Goal: Book appointment/travel/reservation

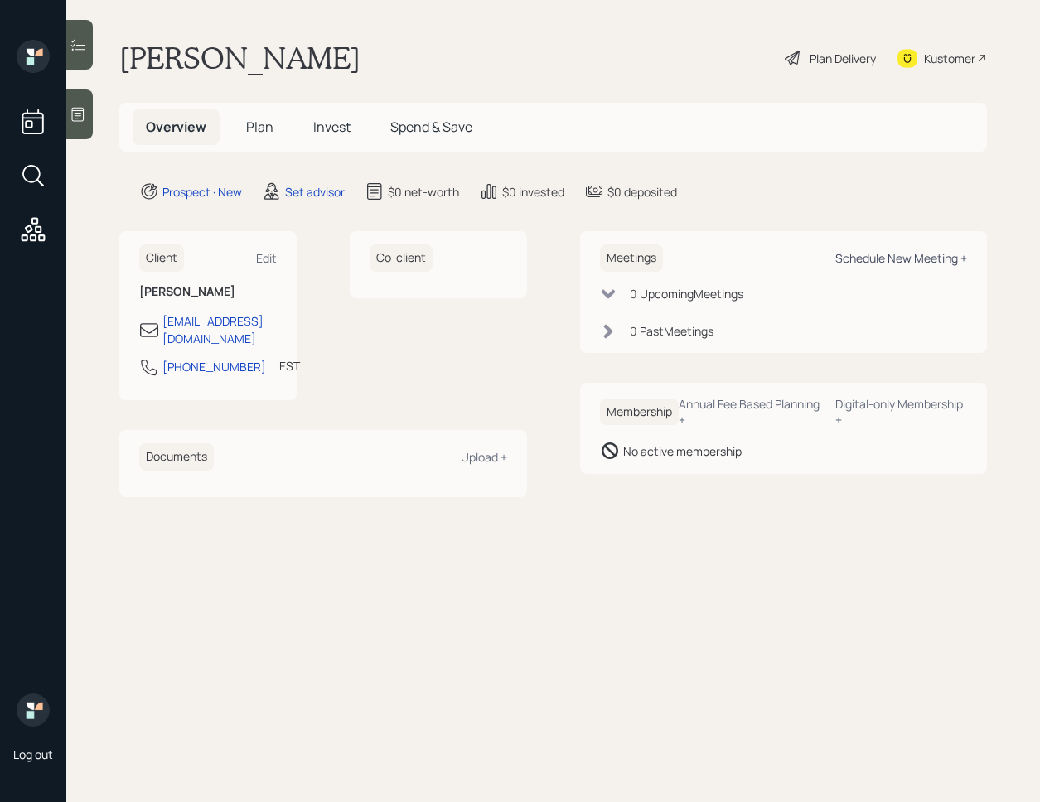
click at [871, 260] on div "Schedule New Meeting +" at bounding box center [901, 258] width 132 height 16
select select "round-[PERSON_NAME]"
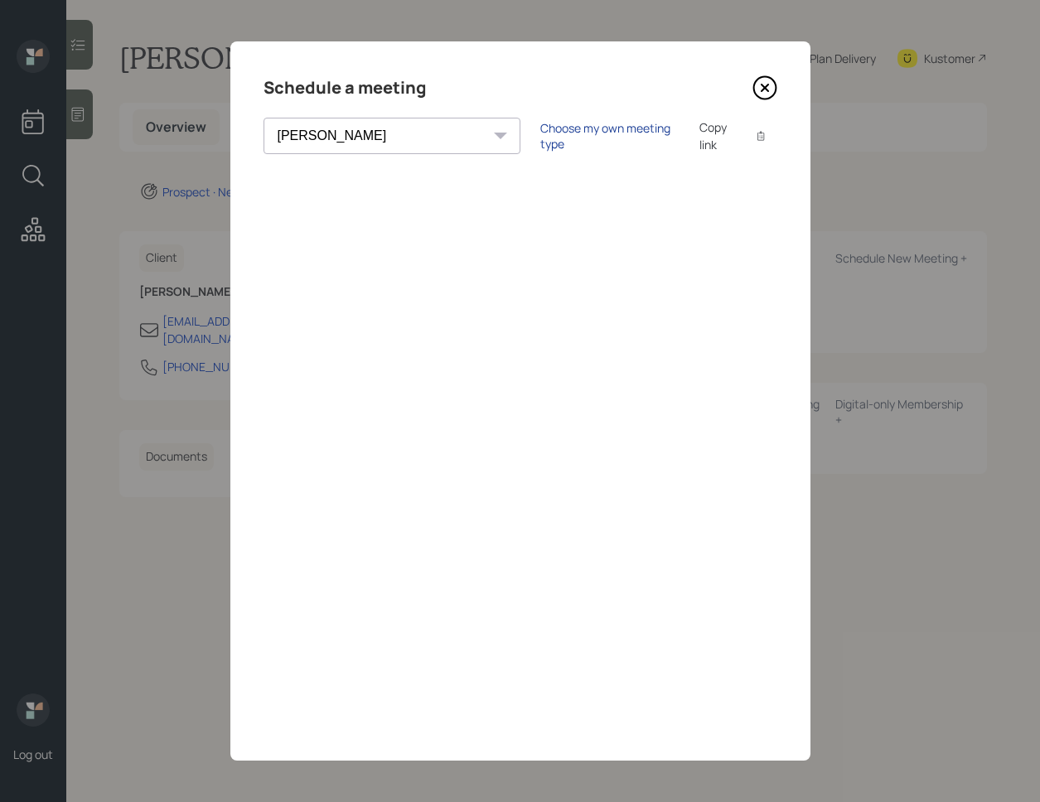
click at [540, 135] on div "Choose my own meeting type" at bounding box center [609, 135] width 139 height 31
click at [766, 94] on icon at bounding box center [764, 87] width 25 height 25
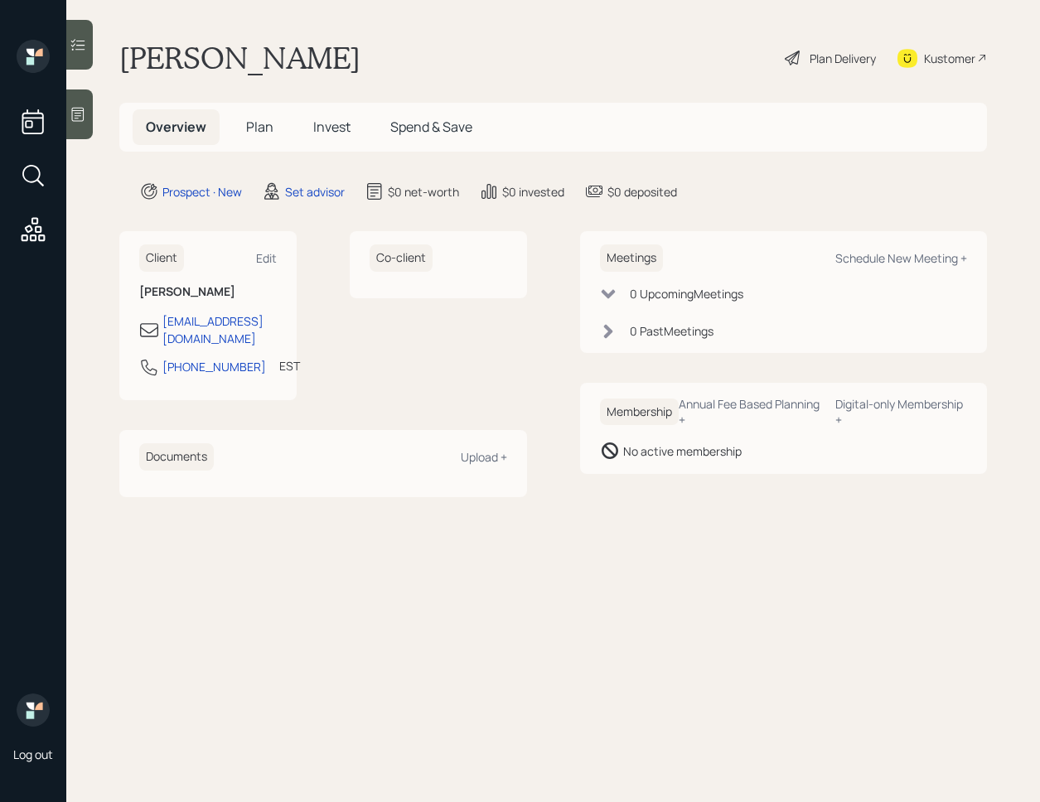
click at [84, 104] on div at bounding box center [79, 114] width 27 height 50
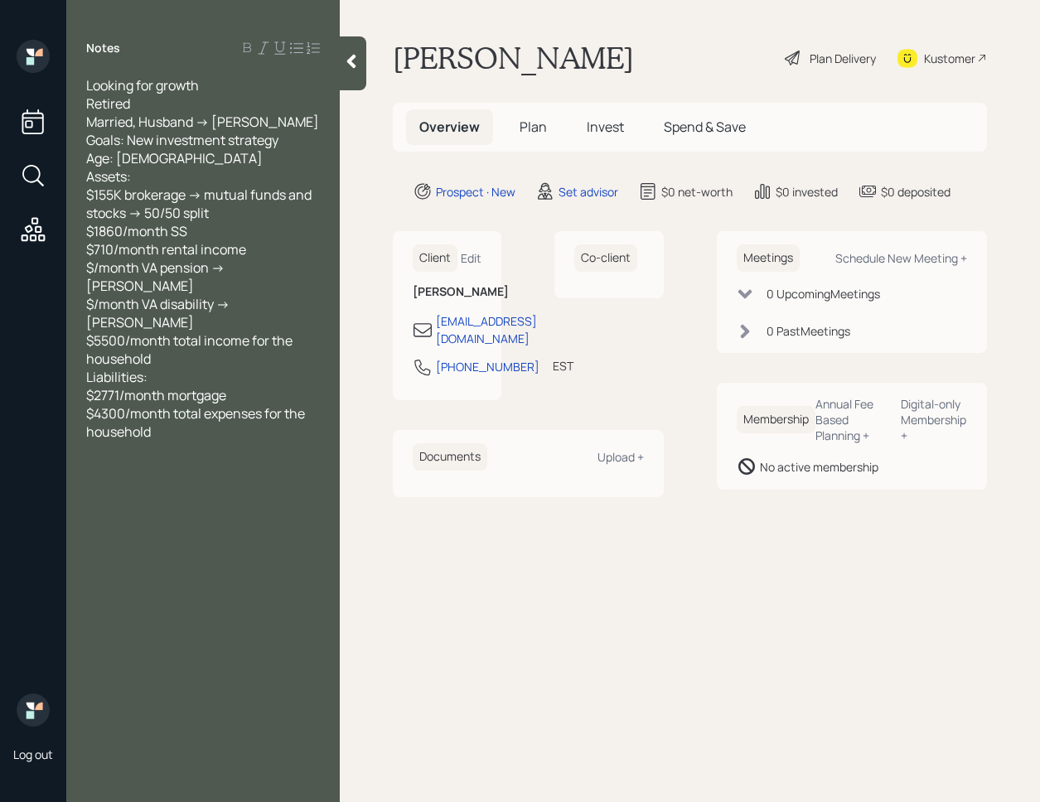
click at [350, 66] on icon at bounding box center [351, 61] width 17 height 17
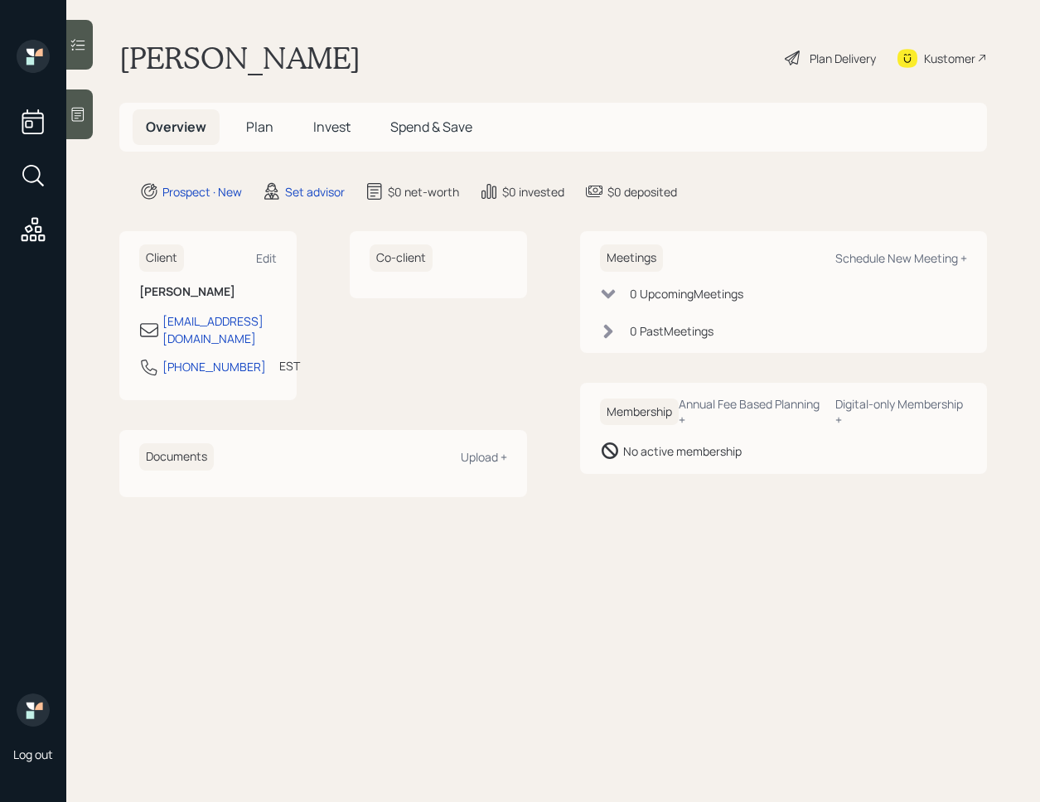
click at [89, 101] on div at bounding box center [79, 114] width 27 height 50
